Goal: Find specific page/section: Find specific page/section

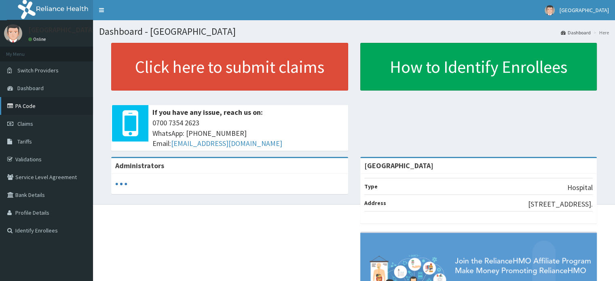
click at [27, 106] on link "PA Code" at bounding box center [46, 106] width 93 height 18
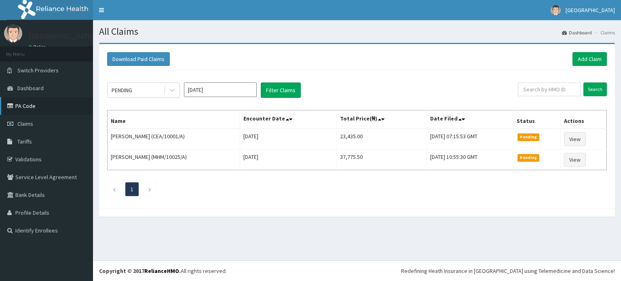
click at [27, 108] on link "PA Code" at bounding box center [46, 106] width 93 height 18
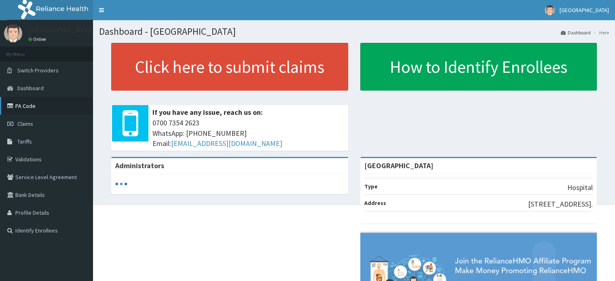
click at [45, 103] on link "PA Code" at bounding box center [46, 106] width 93 height 18
